Goal: Information Seeking & Learning: Find contact information

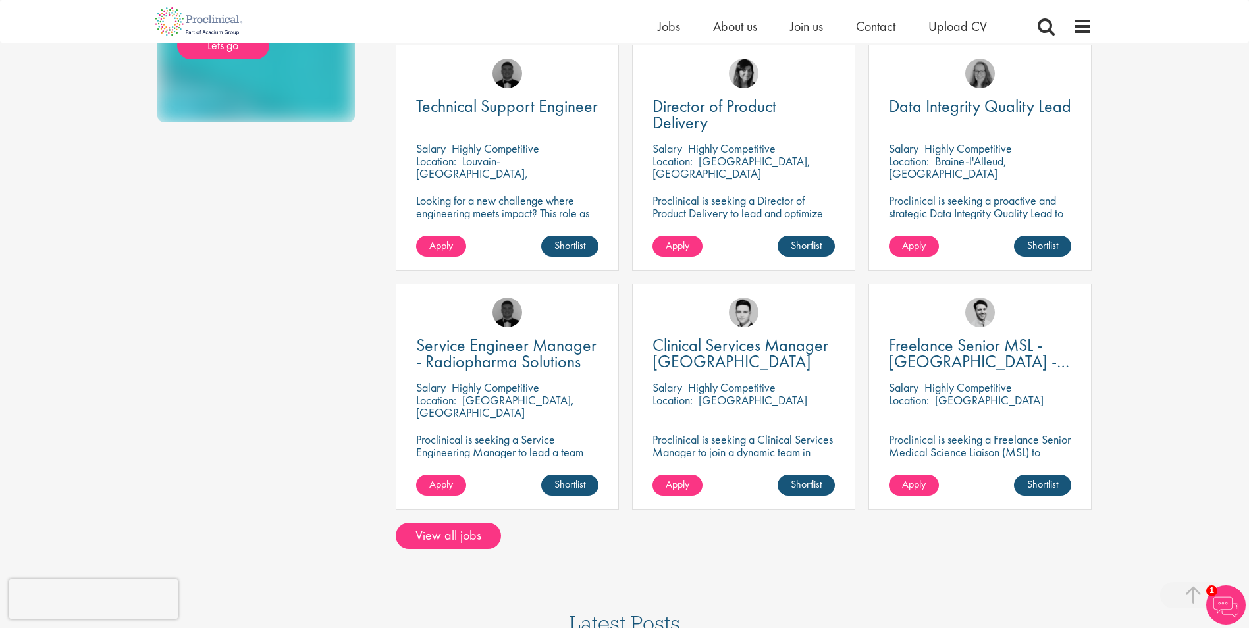
scroll to position [329, 0]
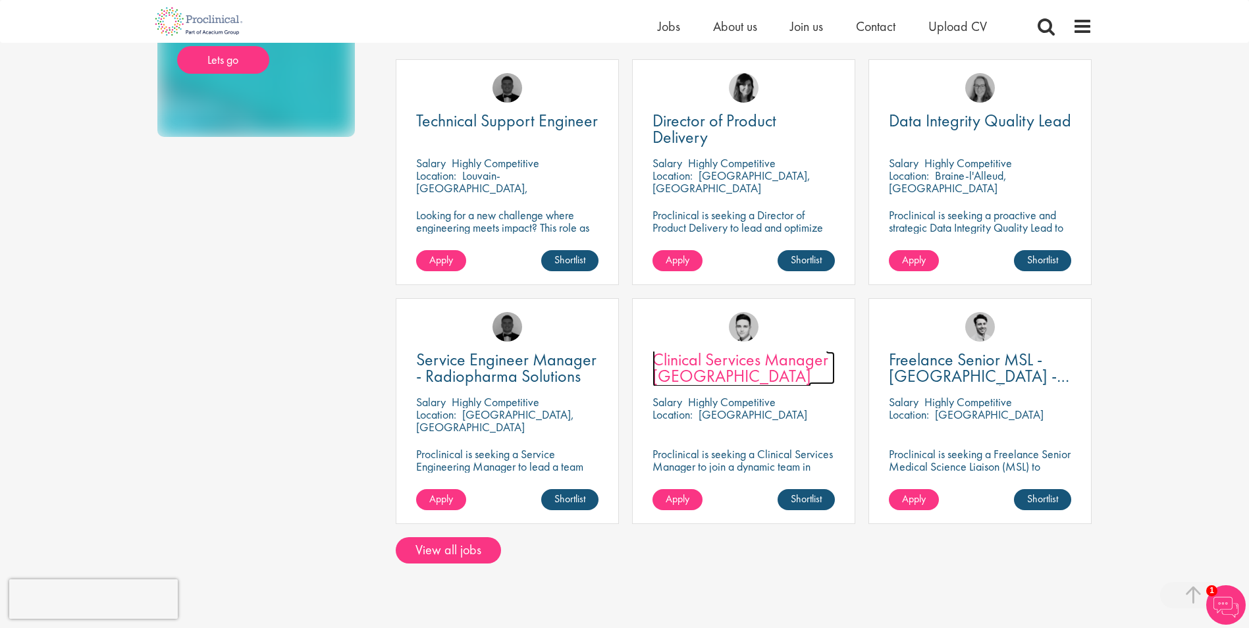
click at [776, 363] on span "Clinical Services Manager [GEOGRAPHIC_DATA]" at bounding box center [740, 367] width 176 height 39
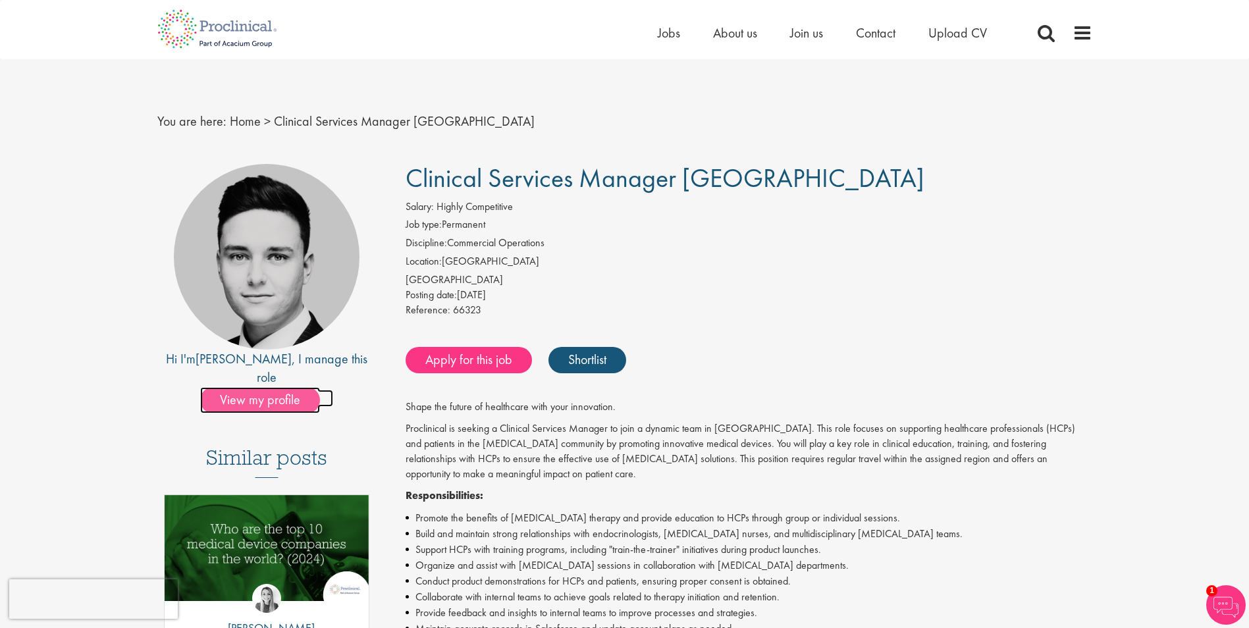
click at [251, 387] on span "View my profile" at bounding box center [260, 400] width 120 height 26
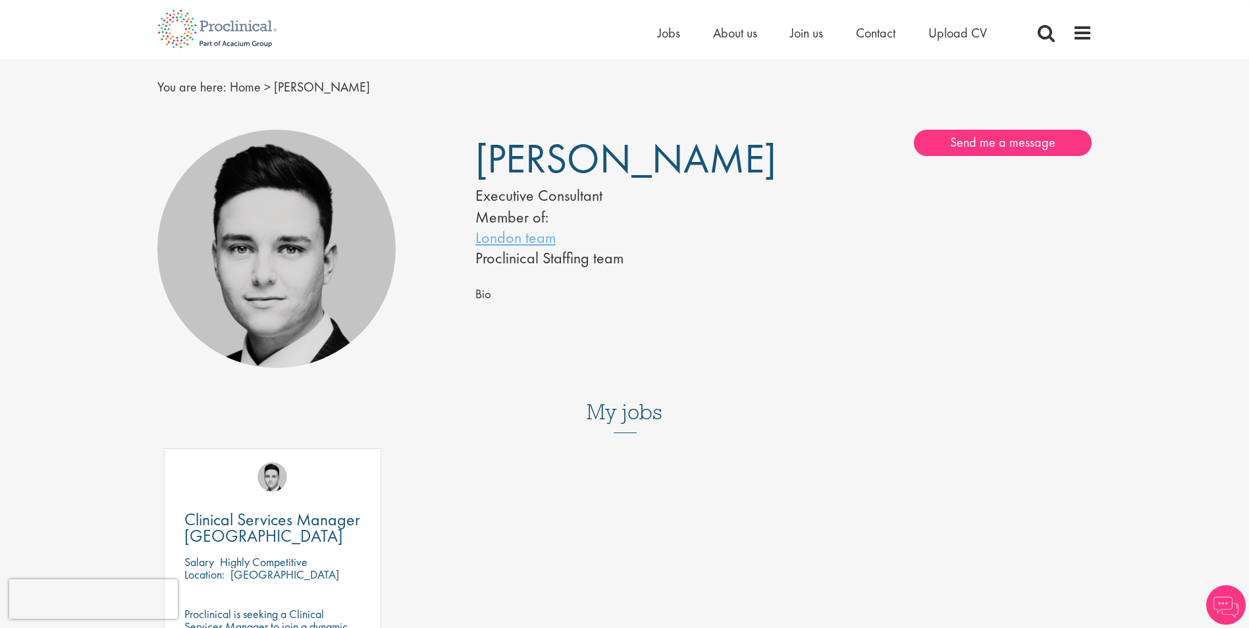
scroll to position [66, 0]
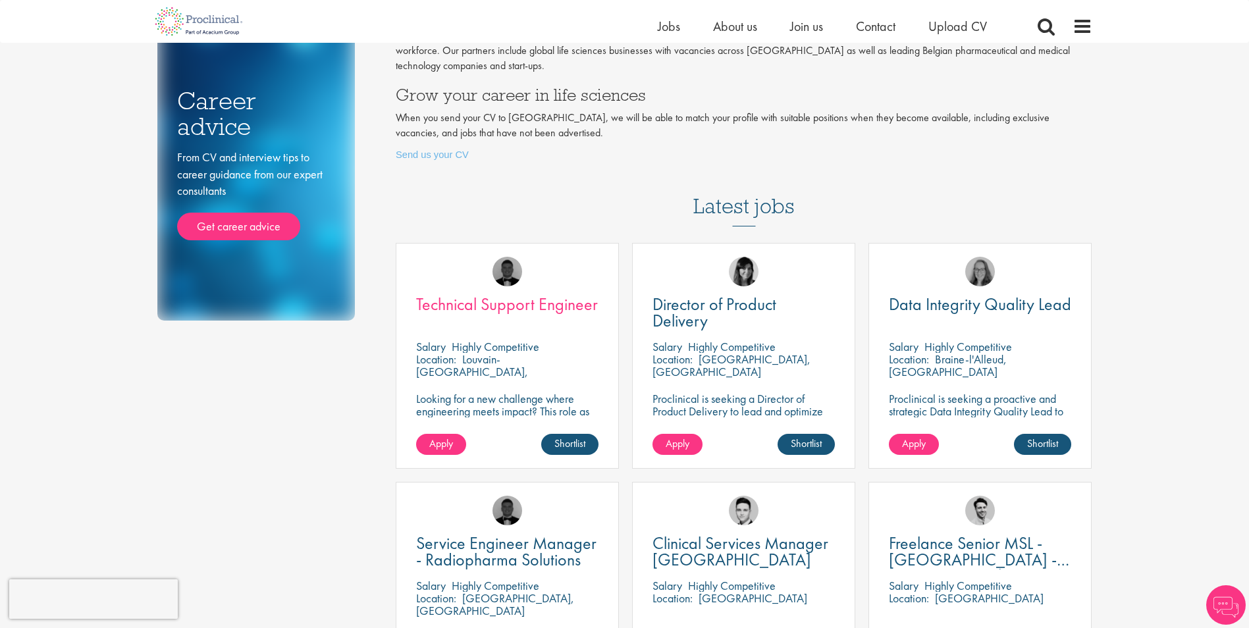
scroll to position [132, 0]
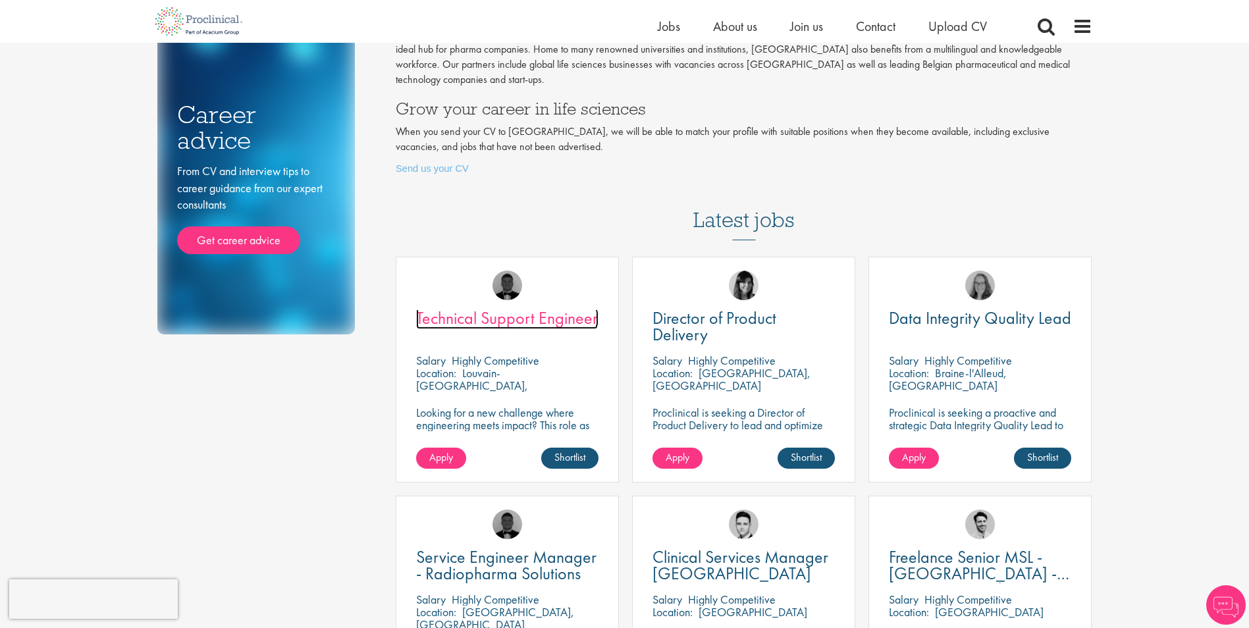
click at [531, 316] on span "Technical Support Engineer" at bounding box center [507, 318] width 182 height 22
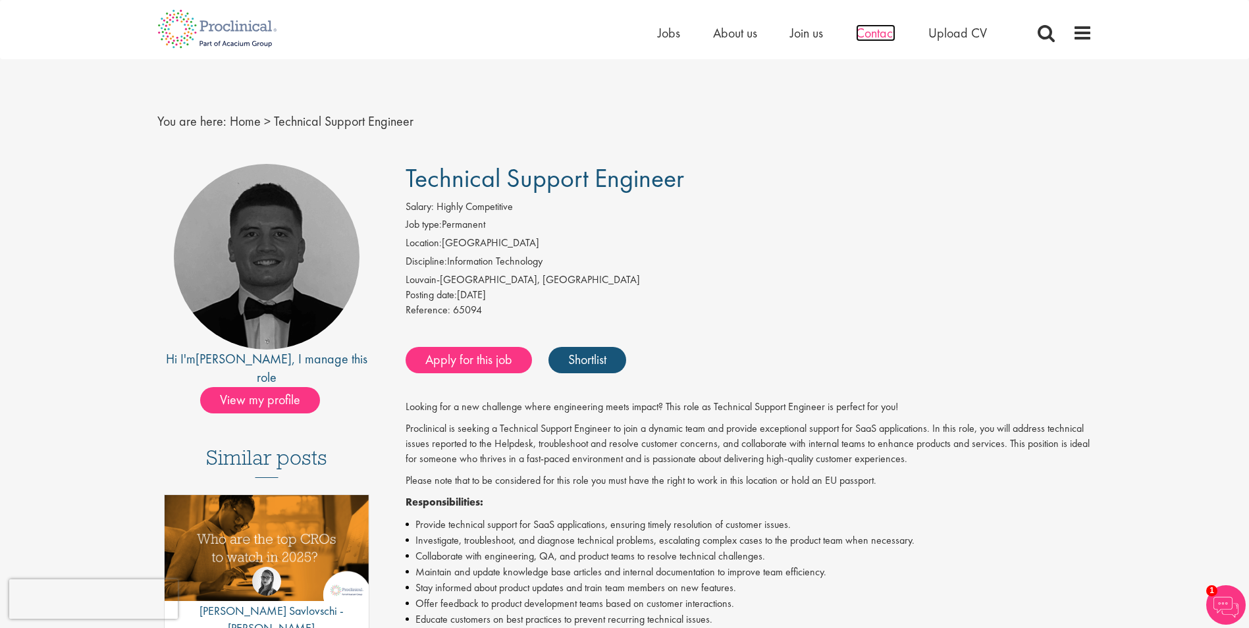
click at [876, 37] on span "Contact" at bounding box center [875, 32] width 39 height 17
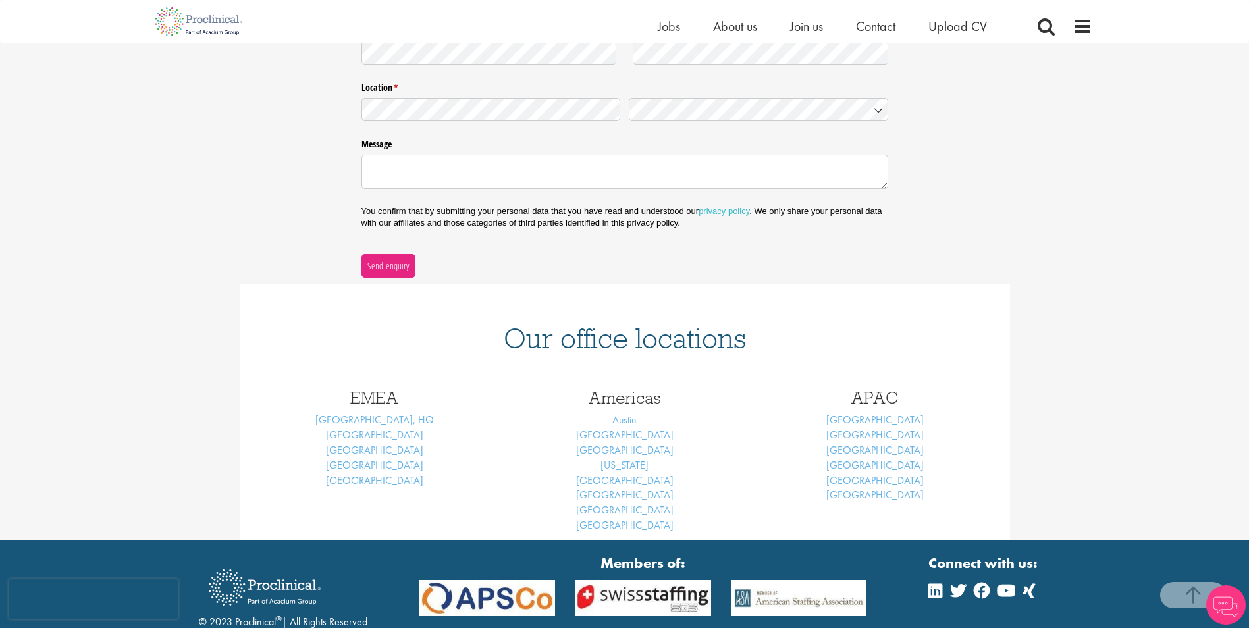
scroll to position [408, 0]
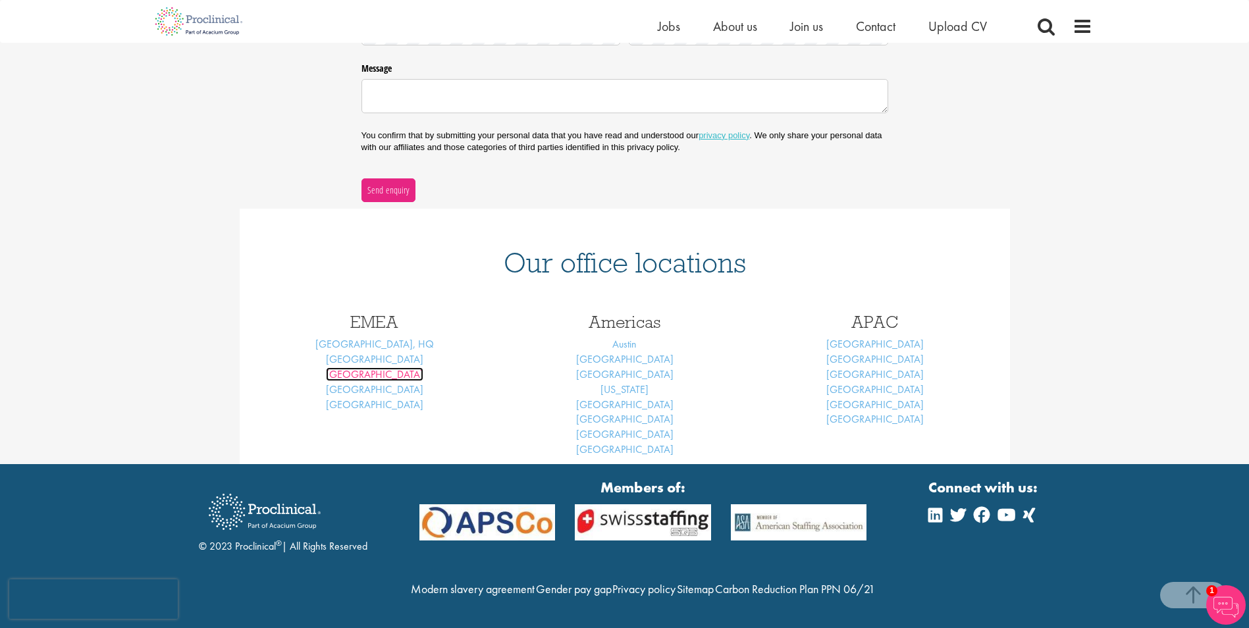
click at [386, 367] on link "[GEOGRAPHIC_DATA]" at bounding box center [374, 374] width 97 height 14
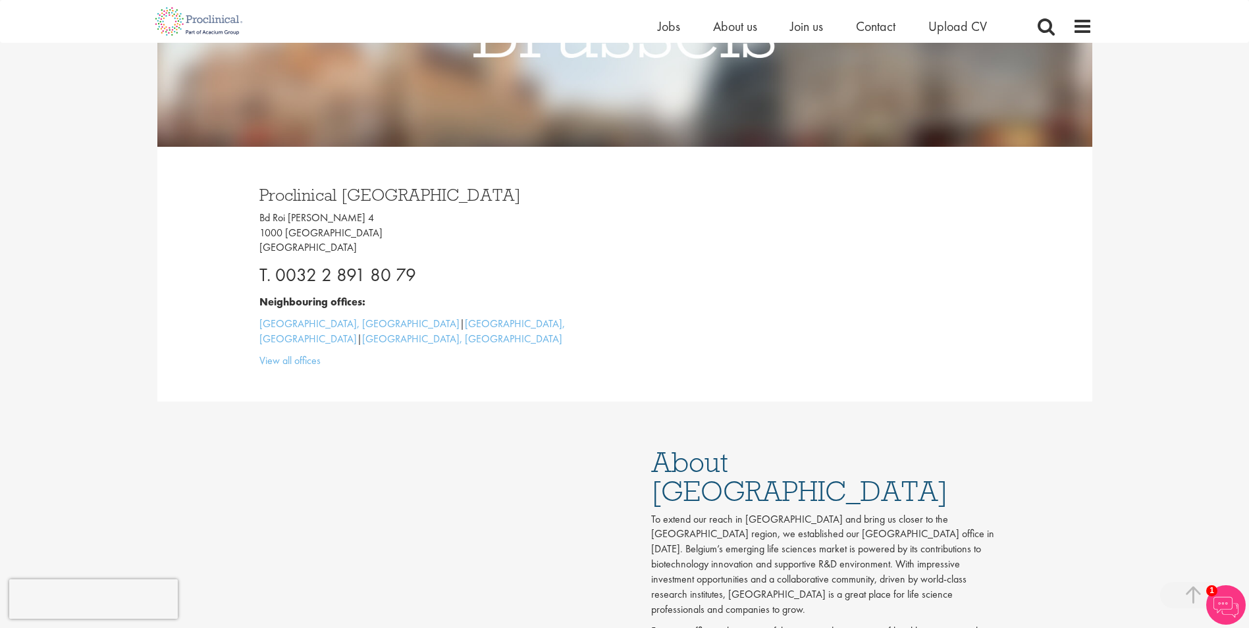
scroll to position [812, 0]
